Goal: Find specific page/section: Find specific page/section

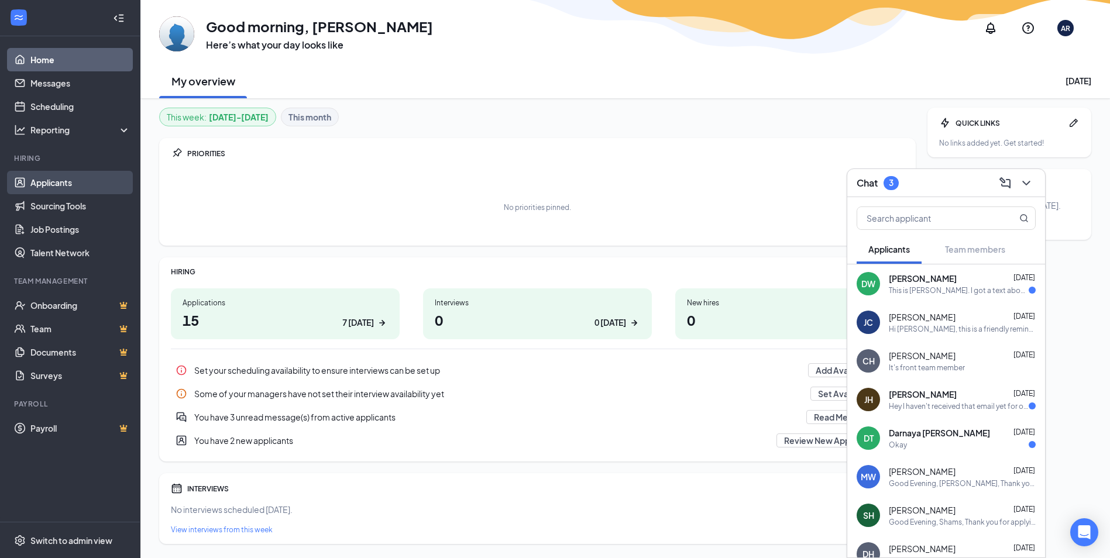
click at [57, 184] on link "Applicants" at bounding box center [80, 182] width 100 height 23
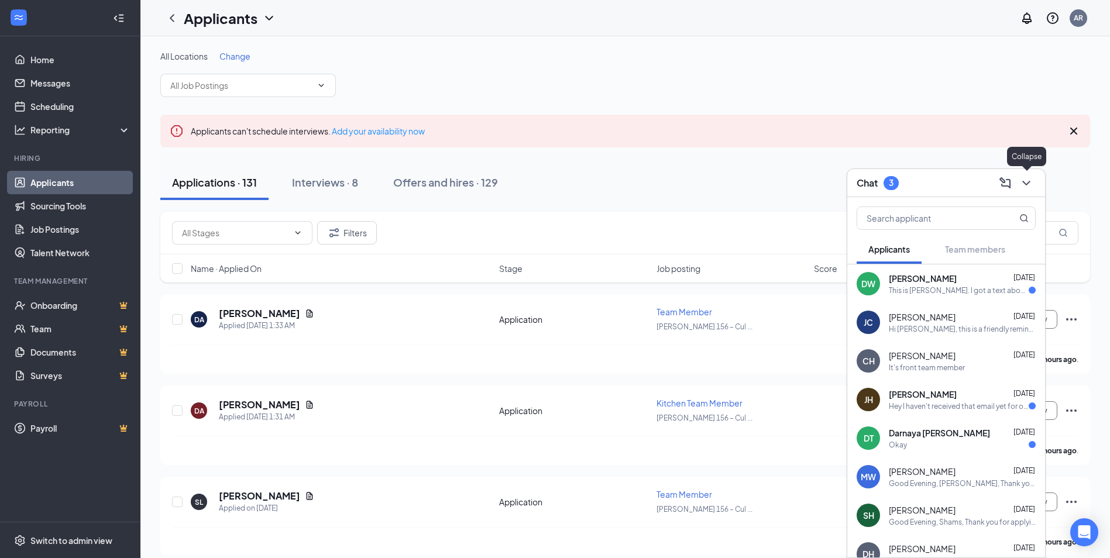
click at [1028, 177] on icon "ChevronDown" at bounding box center [1026, 183] width 14 height 14
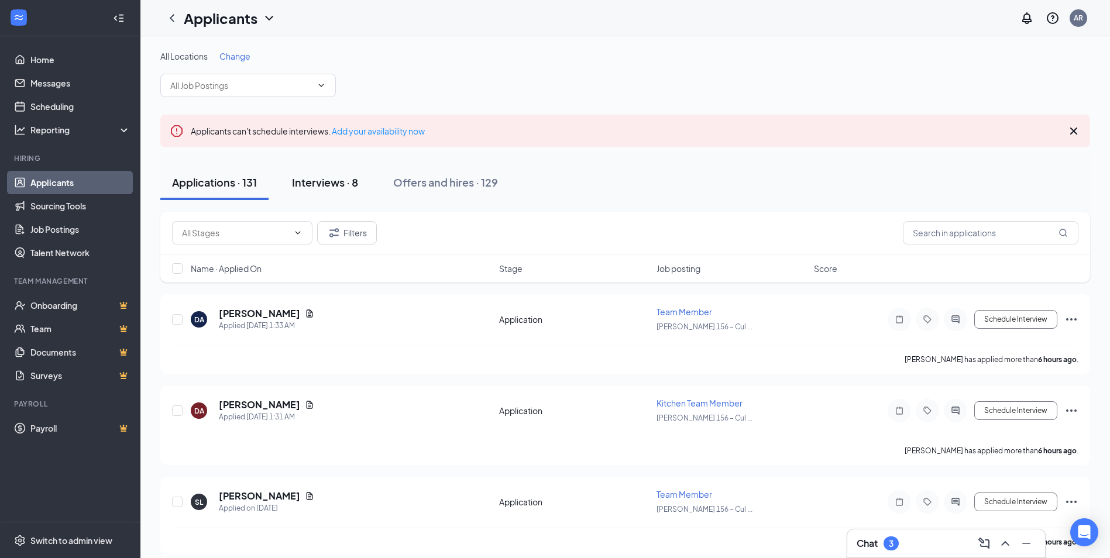
click at [335, 185] on div "Interviews · 8" at bounding box center [325, 182] width 66 height 15
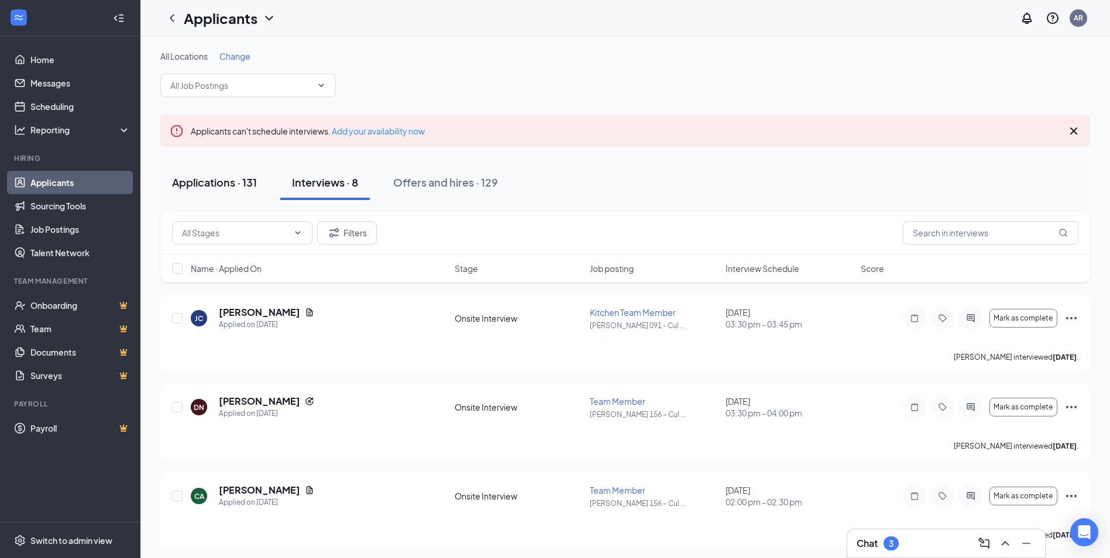
click at [229, 177] on div "Applications · 131" at bounding box center [214, 182] width 85 height 15
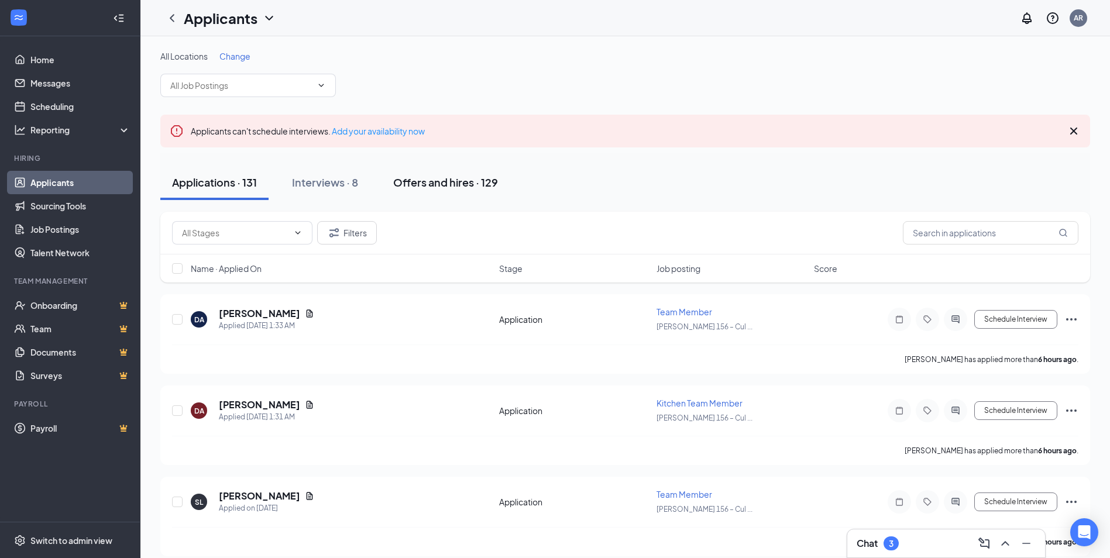
click at [433, 176] on div "Offers and hires · 129" at bounding box center [445, 182] width 105 height 15
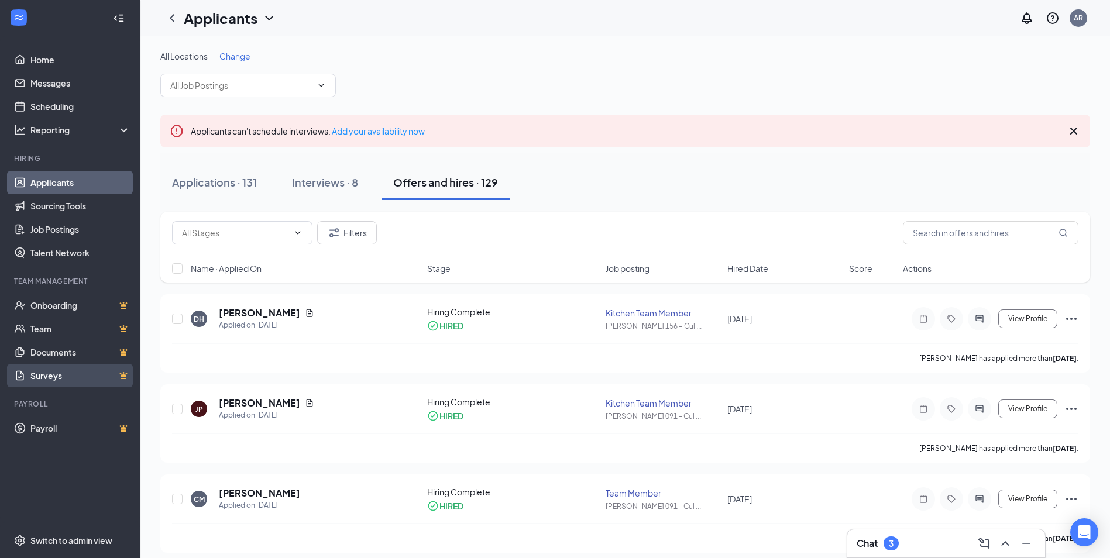
click at [59, 373] on link "Surveys" at bounding box center [80, 375] width 100 height 23
